Goal: Navigation & Orientation: Find specific page/section

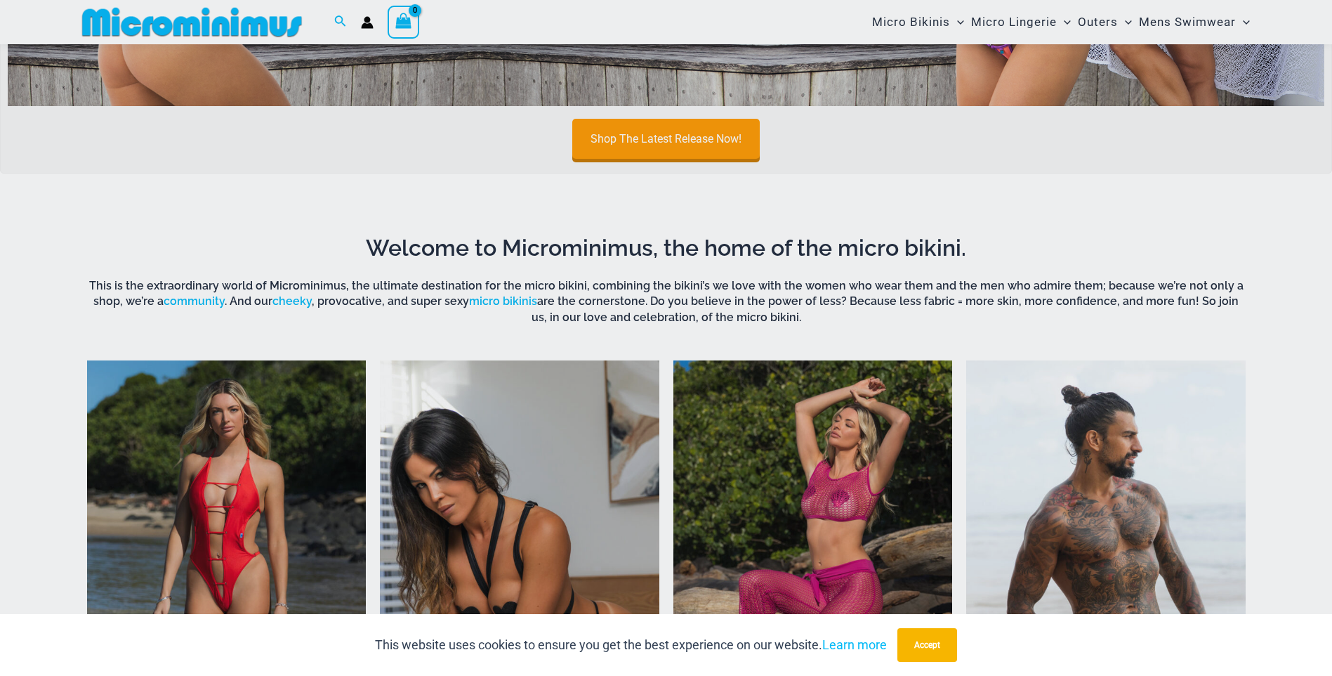
scroll to position [690, 0]
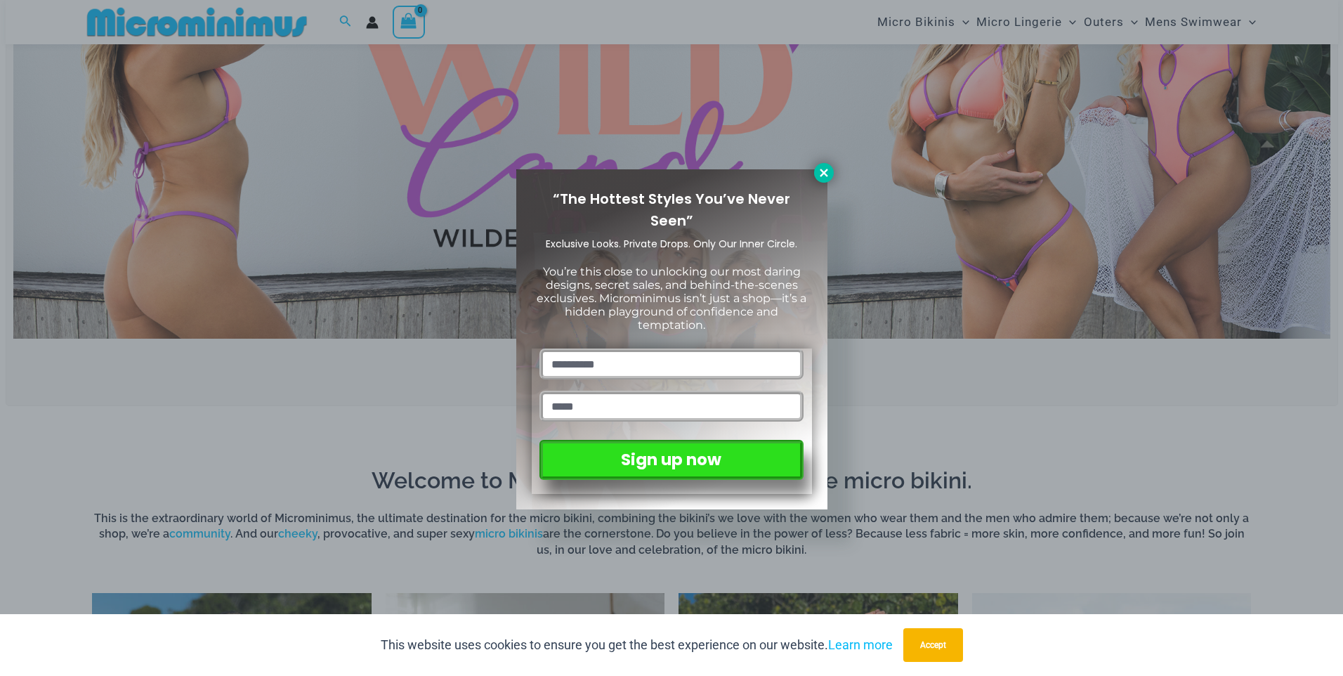
click at [818, 169] on icon at bounding box center [824, 172] width 13 height 13
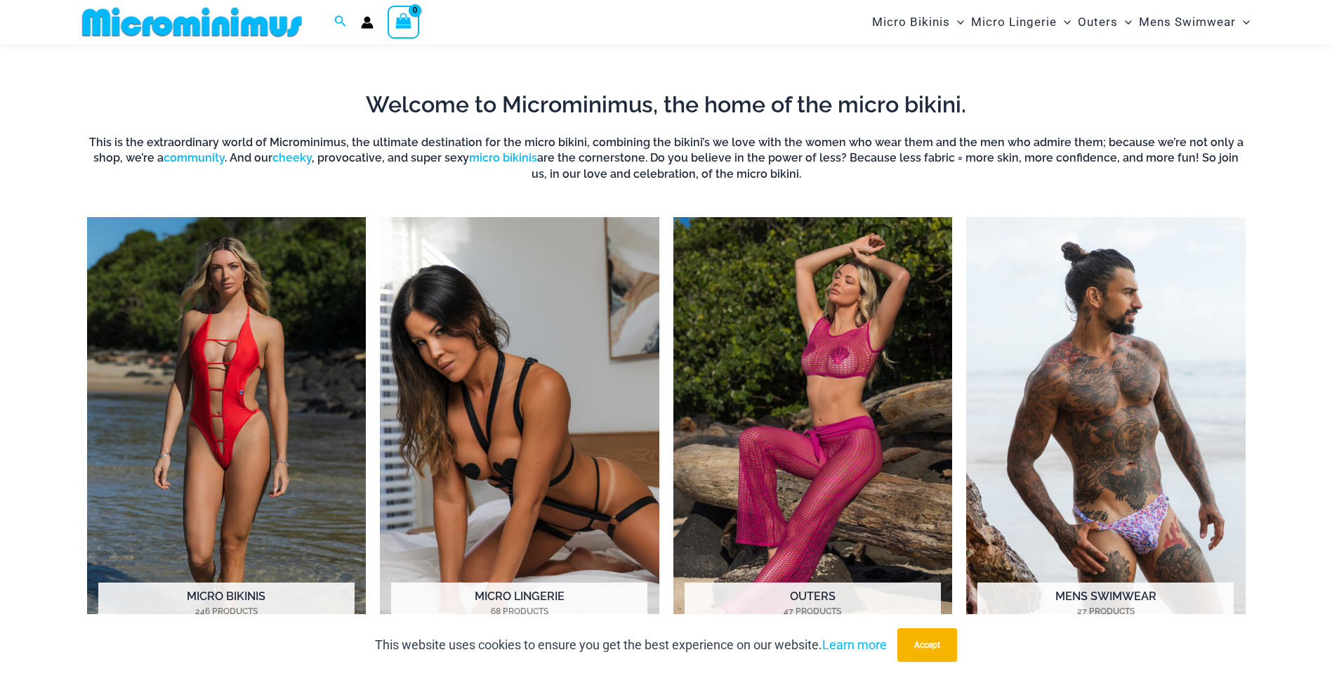
scroll to position [1041, 0]
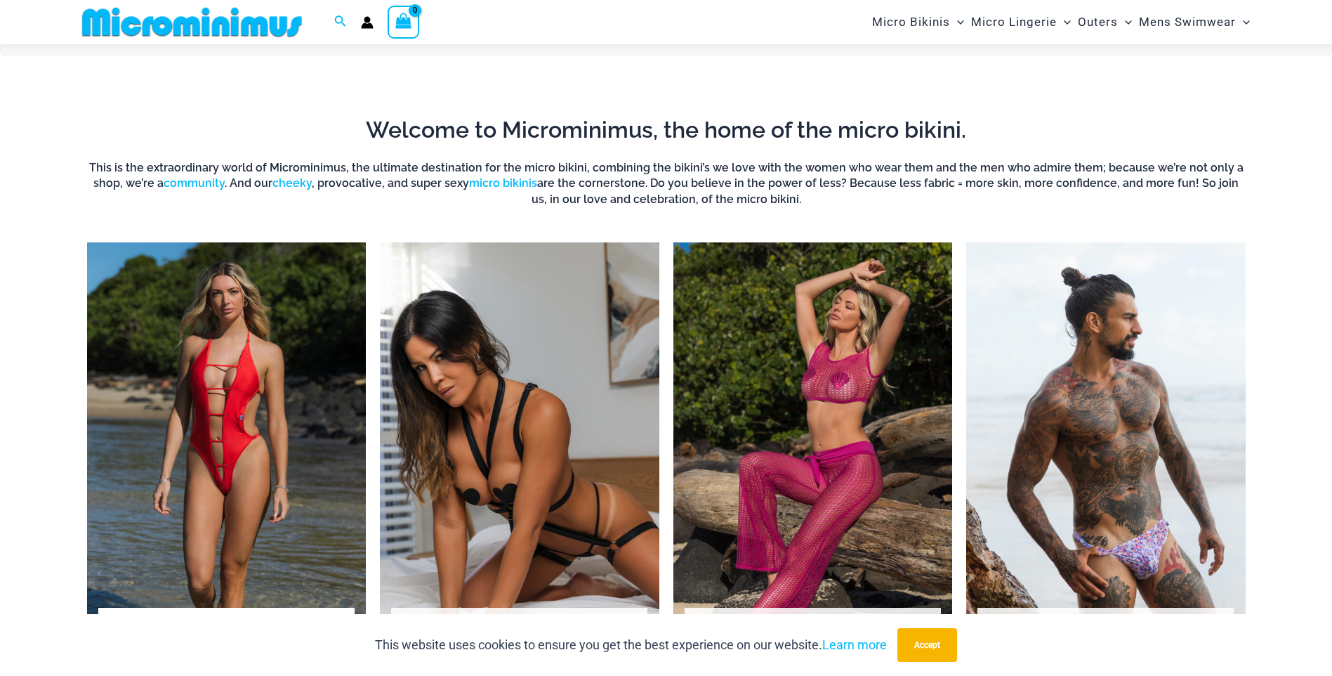
click at [115, 441] on img "Visit product category Micro Bikinis" at bounding box center [227, 456] width 280 height 429
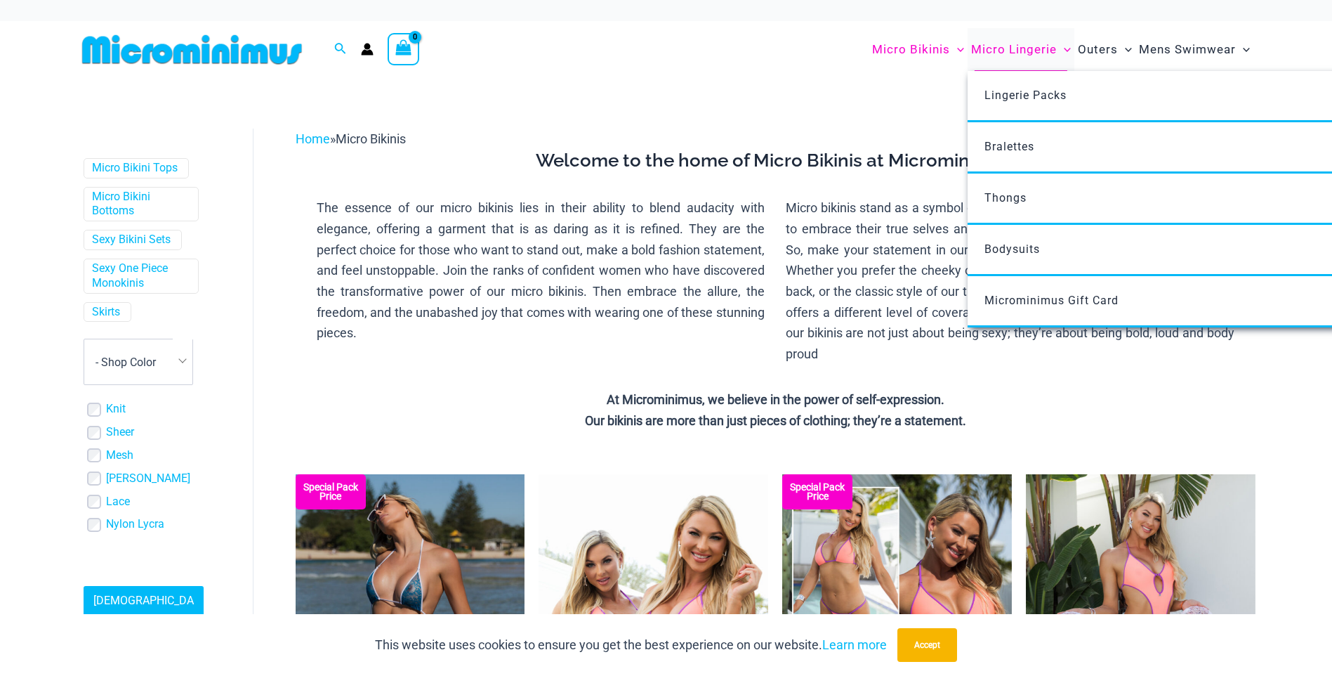
click at [988, 47] on span "Micro Lingerie" at bounding box center [1014, 50] width 86 height 36
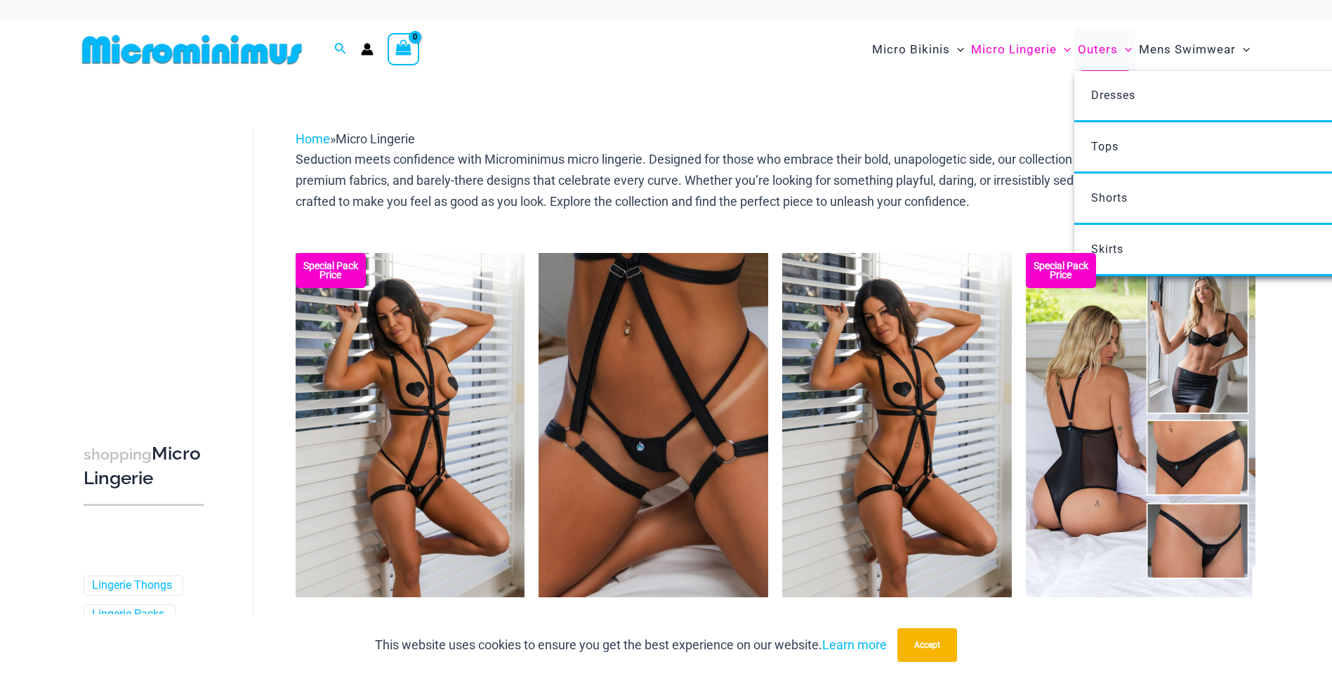
click at [1084, 44] on span "Outers" at bounding box center [1098, 50] width 40 height 36
